Goal: Communication & Community: Answer question/provide support

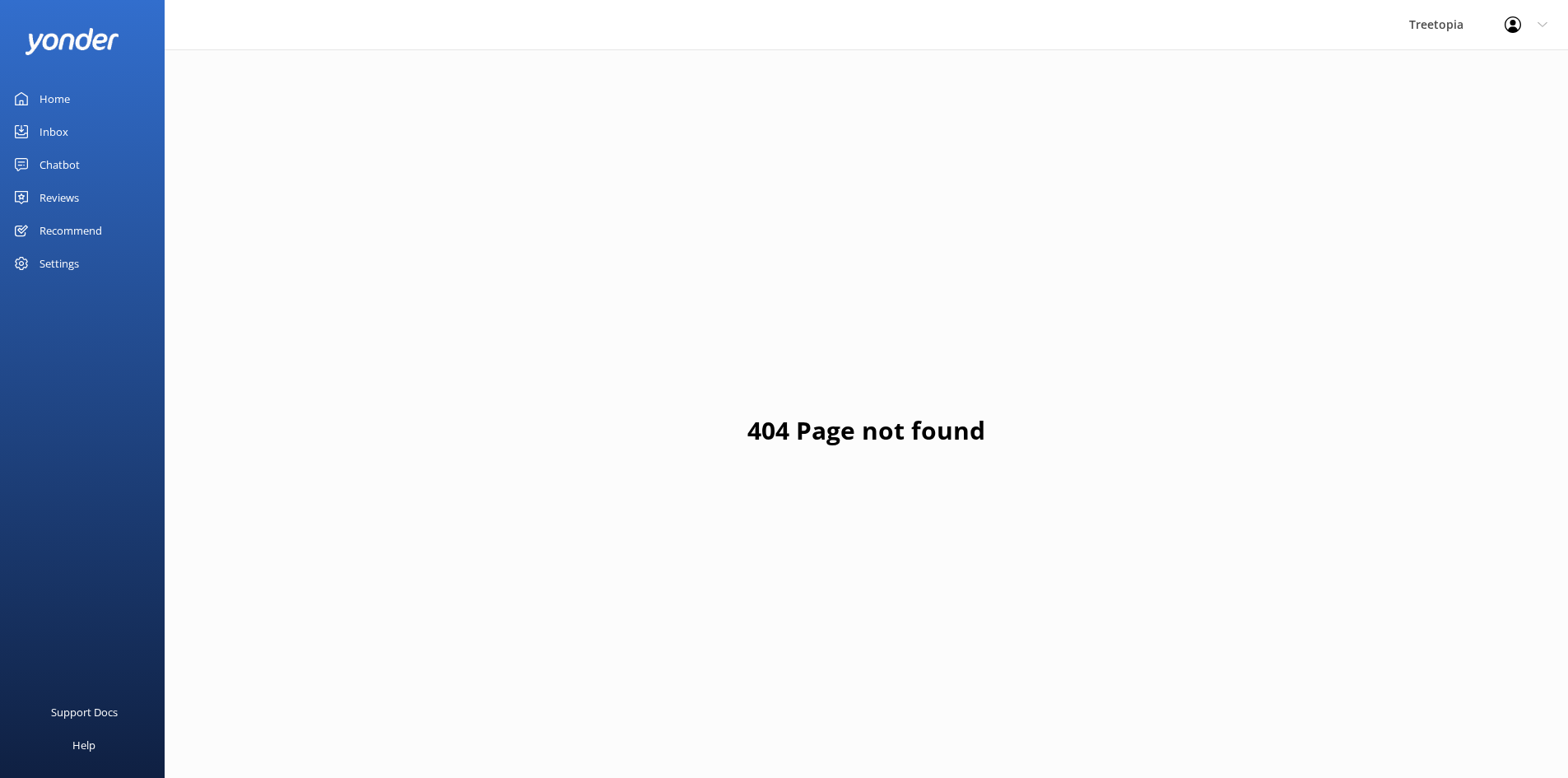
click at [97, 142] on link "Inbox" at bounding box center [82, 131] width 165 height 33
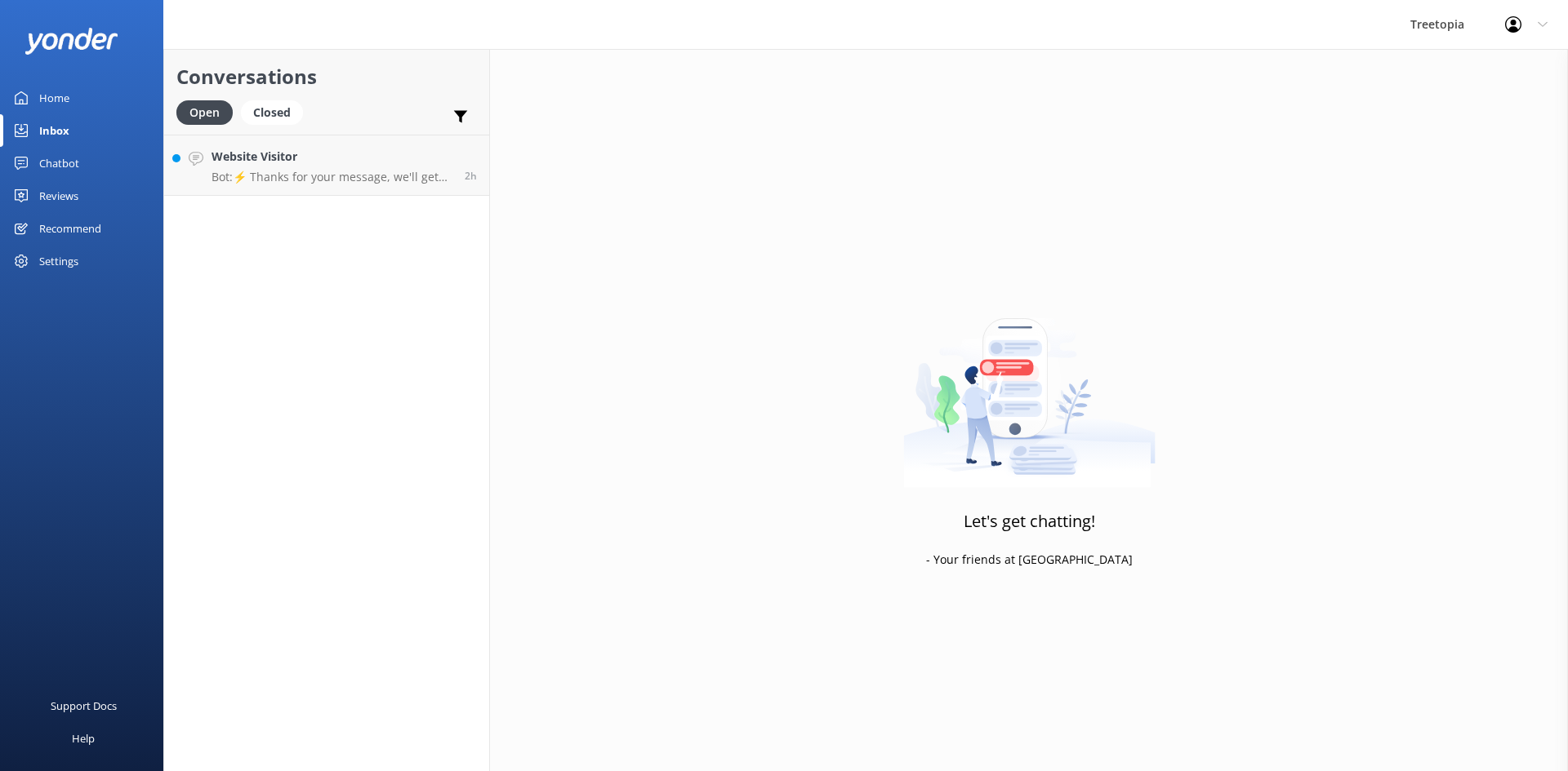
click at [212, 141] on link "Website Visitor Bot: ⚡ Thanks for your message, we'll get back to you as soon a…" at bounding box center [327, 165] width 325 height 62
